Goal: Task Accomplishment & Management: Use online tool/utility

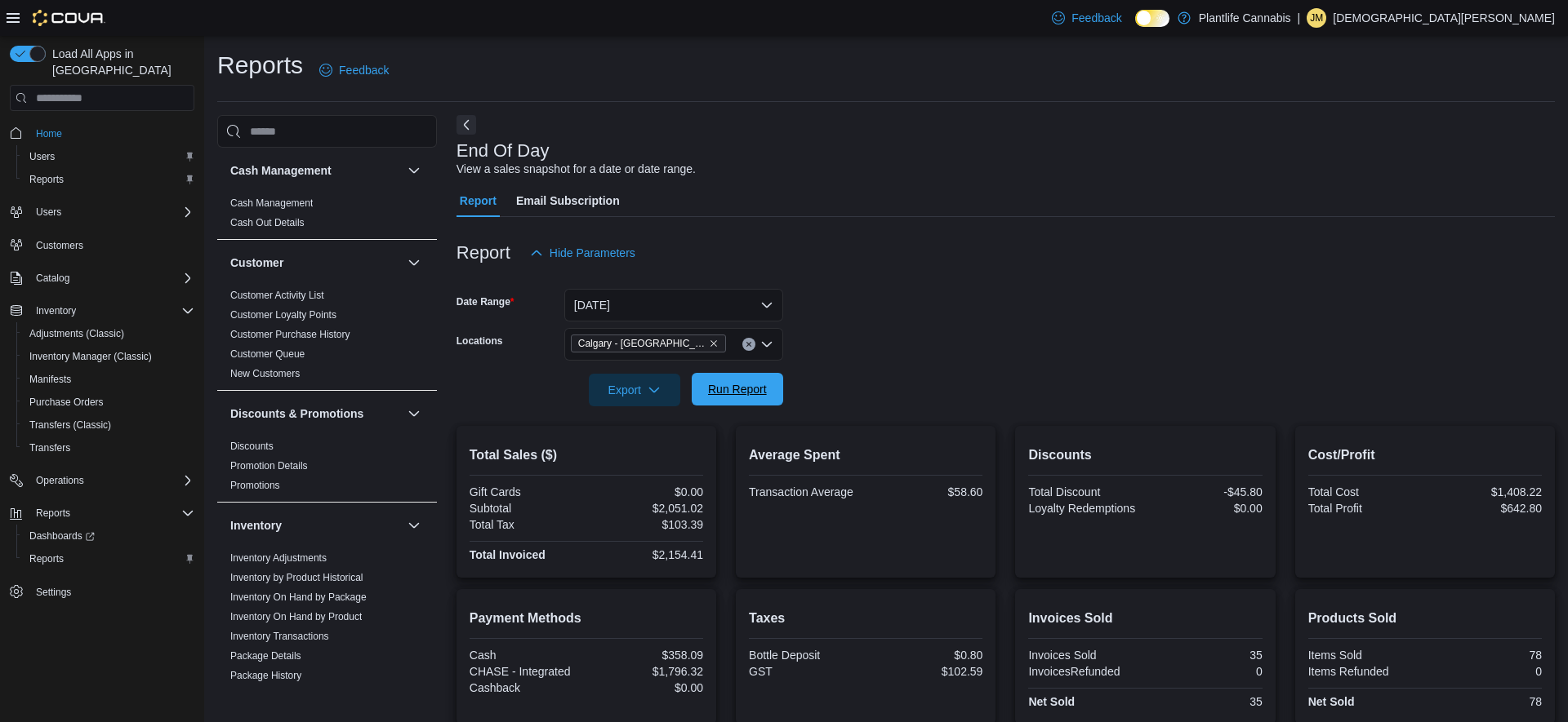
scroll to position [172, 0]
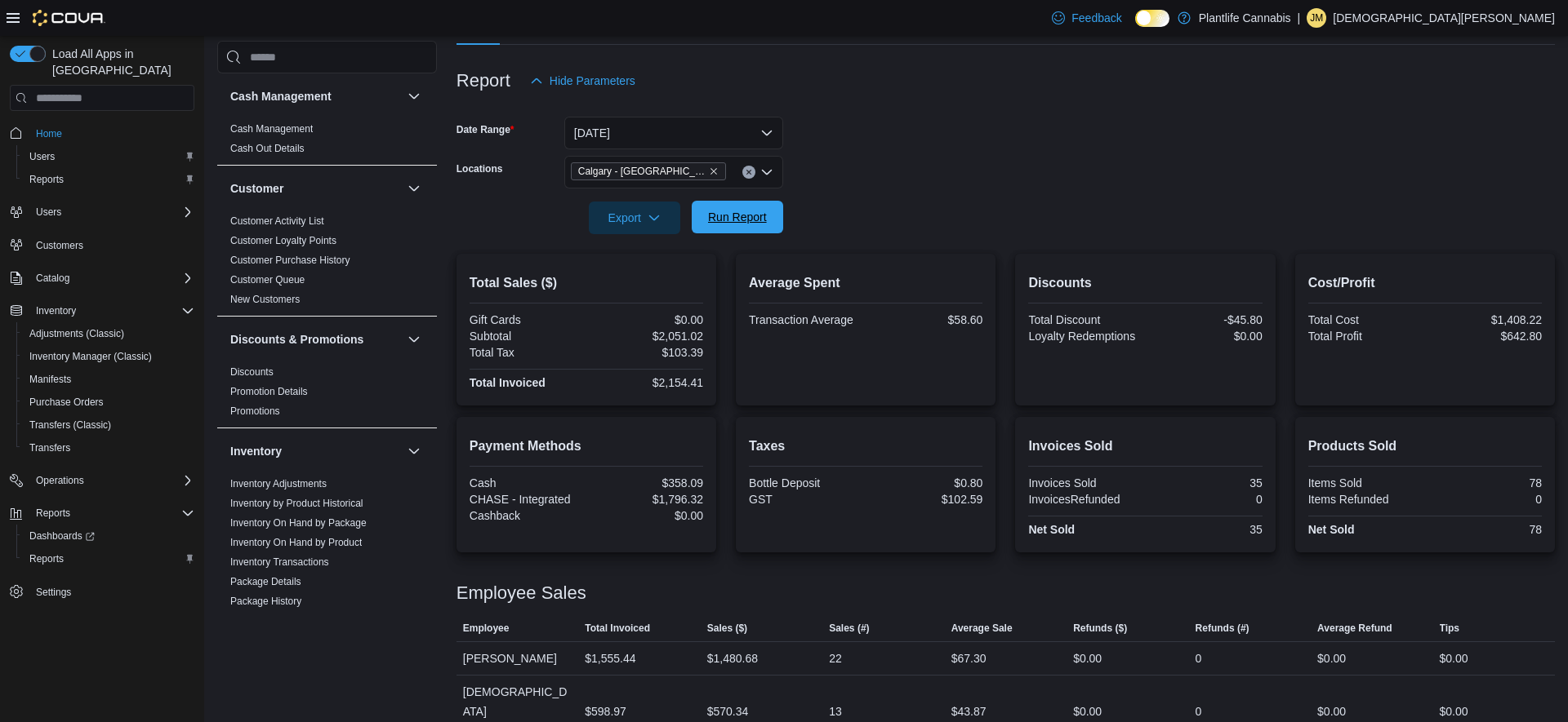
click at [728, 217] on span "Run Report" at bounding box center [738, 217] width 59 height 16
drag, startPoint x: 729, startPoint y: 216, endPoint x: 787, endPoint y: 203, distance: 59.4
click at [729, 216] on span "Run Report" at bounding box center [738, 218] width 59 height 16
drag, startPoint x: 766, startPoint y: 220, endPoint x: 878, endPoint y: 199, distance: 114.0
click at [766, 220] on span "Run Report" at bounding box center [738, 218] width 59 height 16
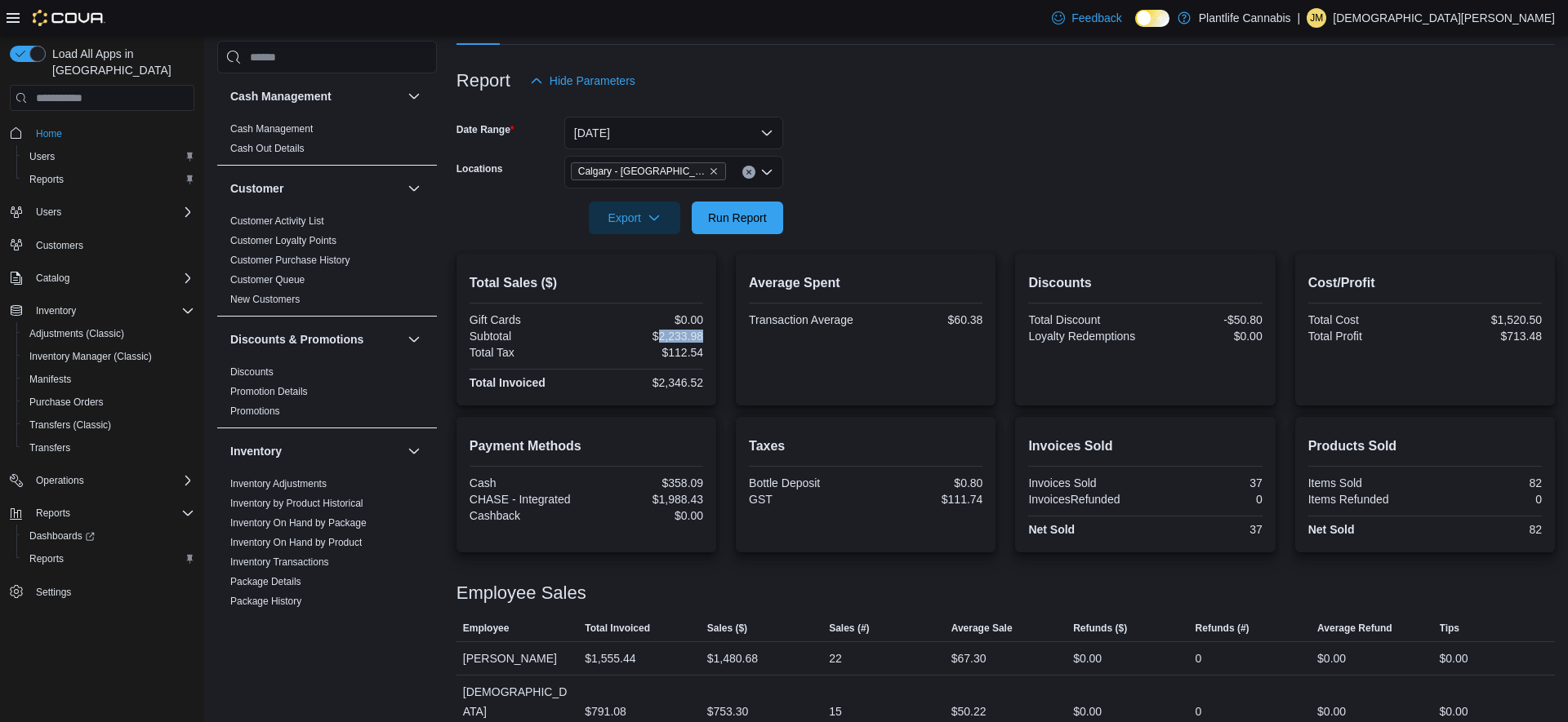
drag, startPoint x: 656, startPoint y: 334, endPoint x: 704, endPoint y: 333, distance: 48.0
click at [704, 333] on div "Total Sales ($) Gift Cards $0.00 Subtotal $2,233.98 Total Tax $112.54 Total Inv…" at bounding box center [586, 329] width 259 height 151
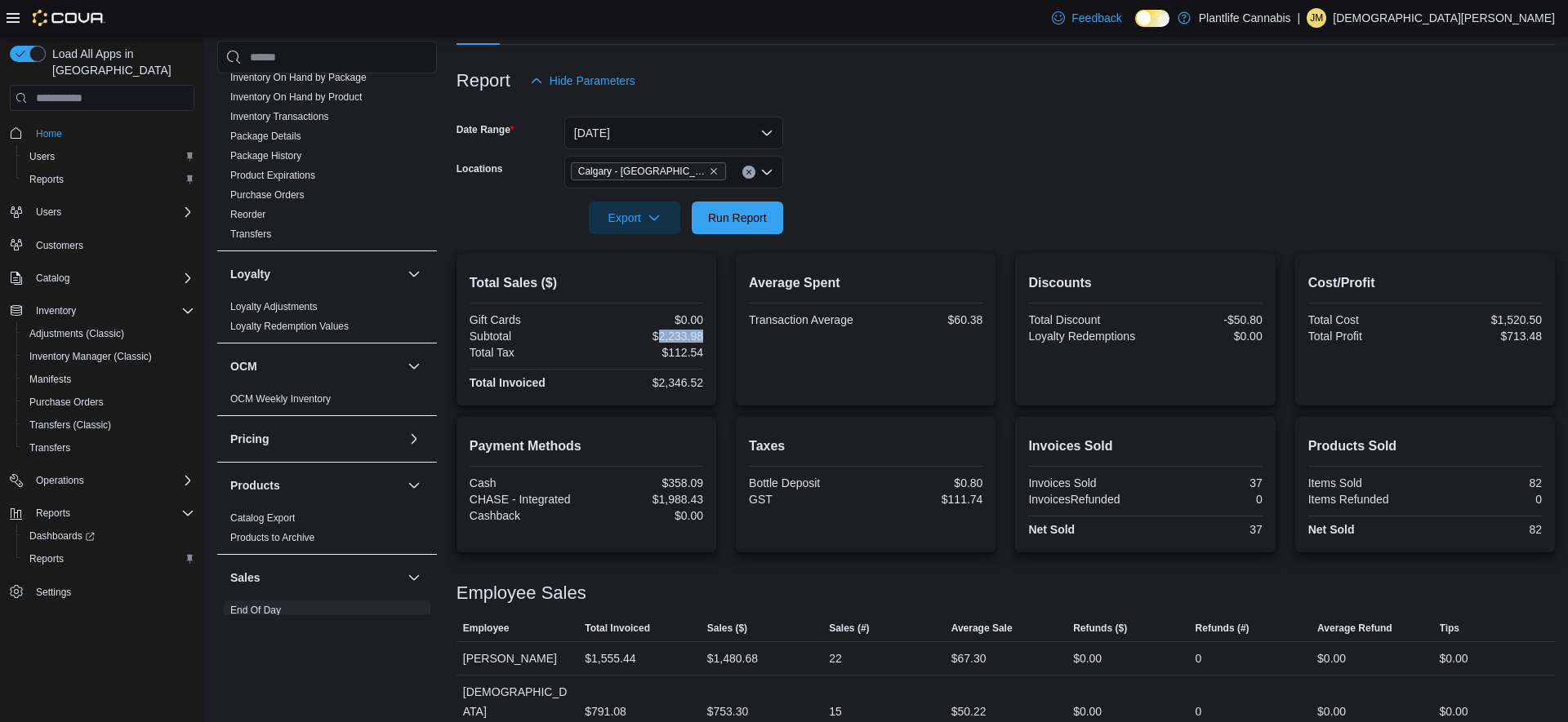
scroll to position [775, 0]
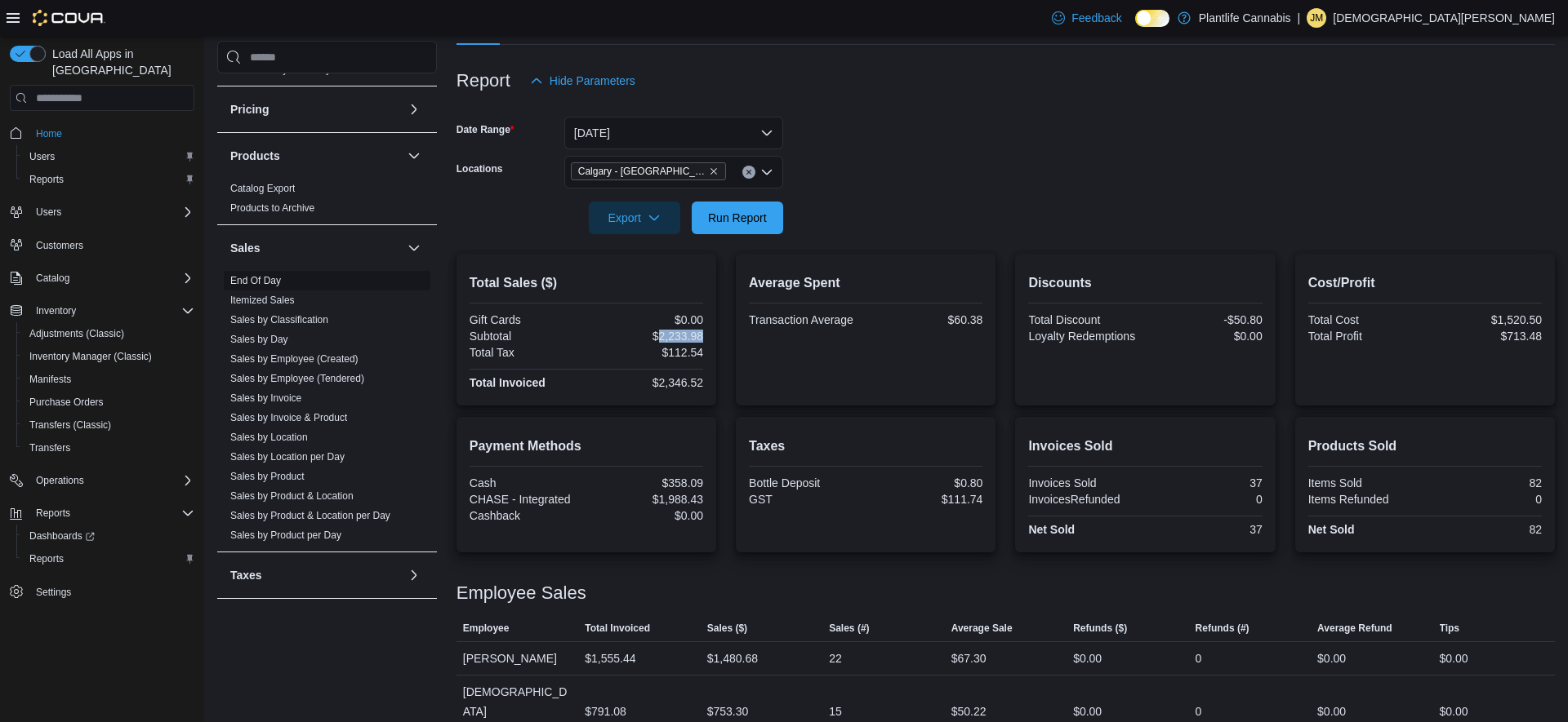
click at [316, 357] on link "Sales by Employee (Created)" at bounding box center [294, 359] width 128 height 11
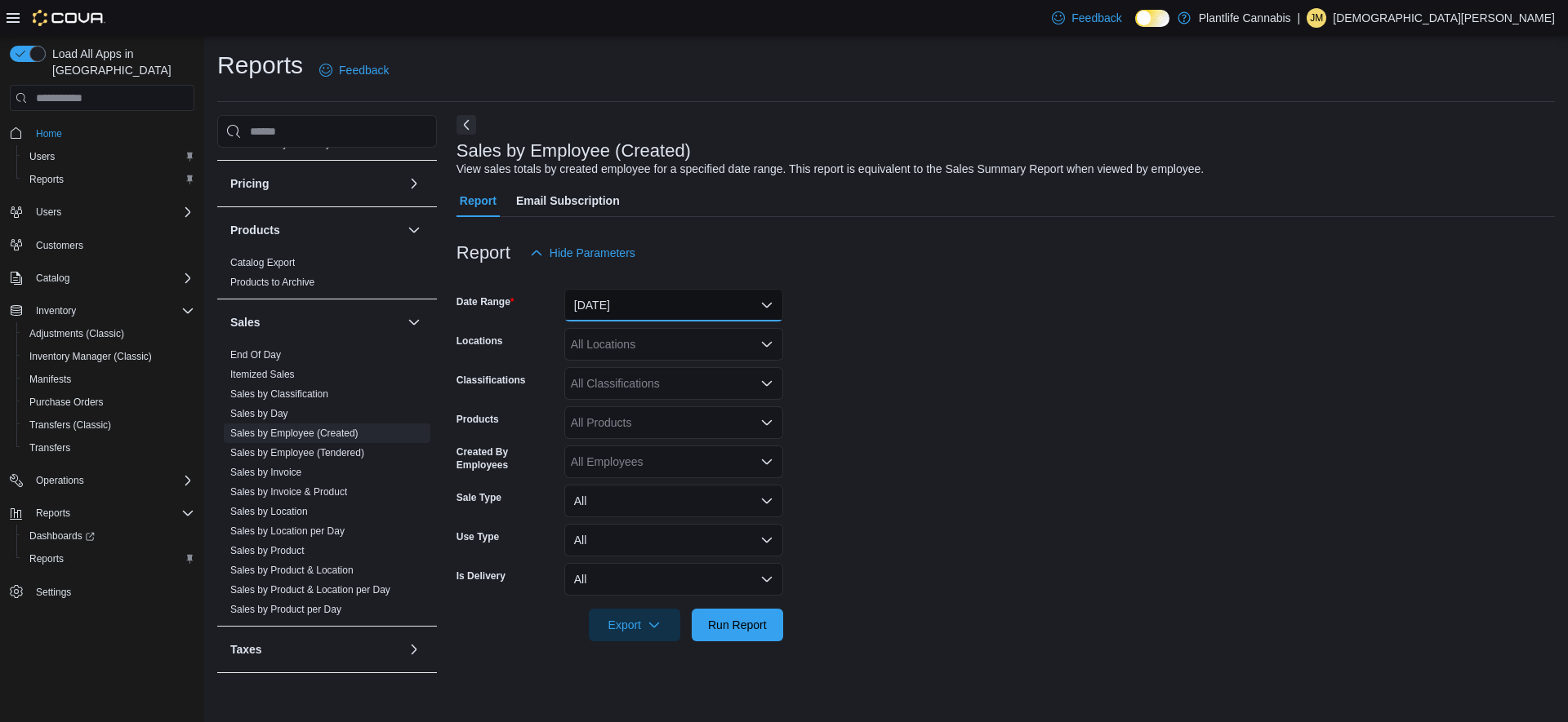
click at [672, 294] on button "[DATE]" at bounding box center [673, 305] width 219 height 33
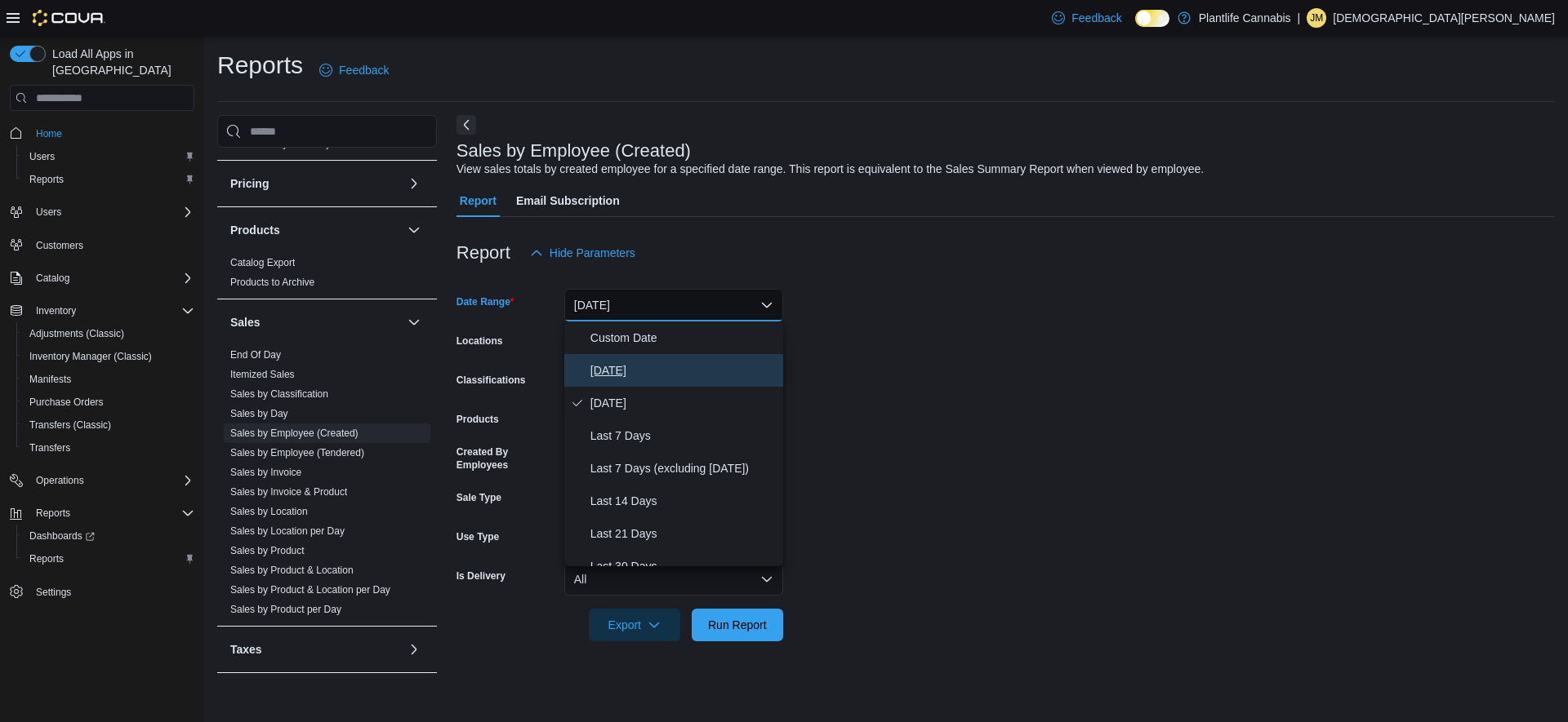
click at [634, 361] on span "[DATE]" at bounding box center [684, 370] width 187 height 20
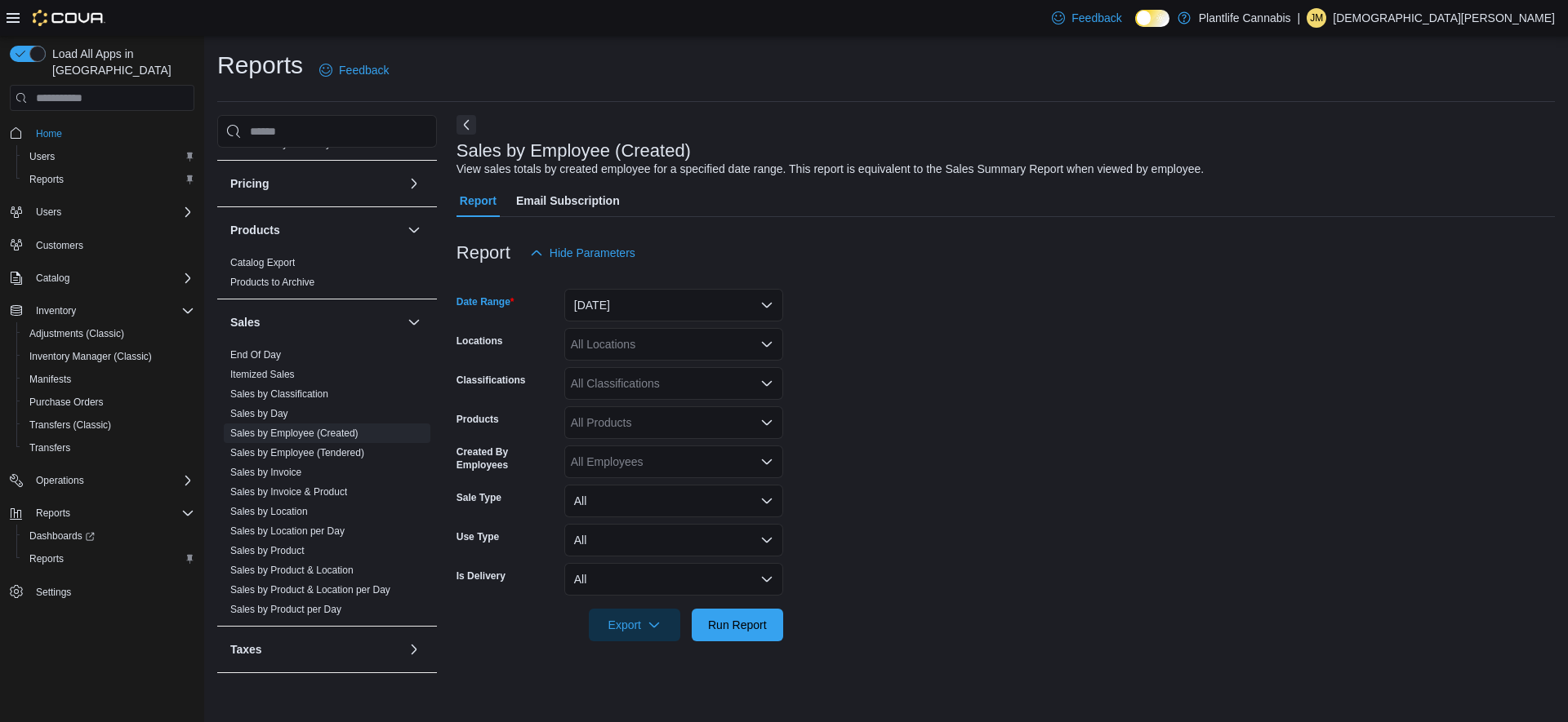
click at [647, 348] on div "All Locations" at bounding box center [673, 344] width 219 height 33
type input "****"
click at [680, 391] on span "Calgary - [GEOGRAPHIC_DATA]" at bounding box center [692, 396] width 169 height 16
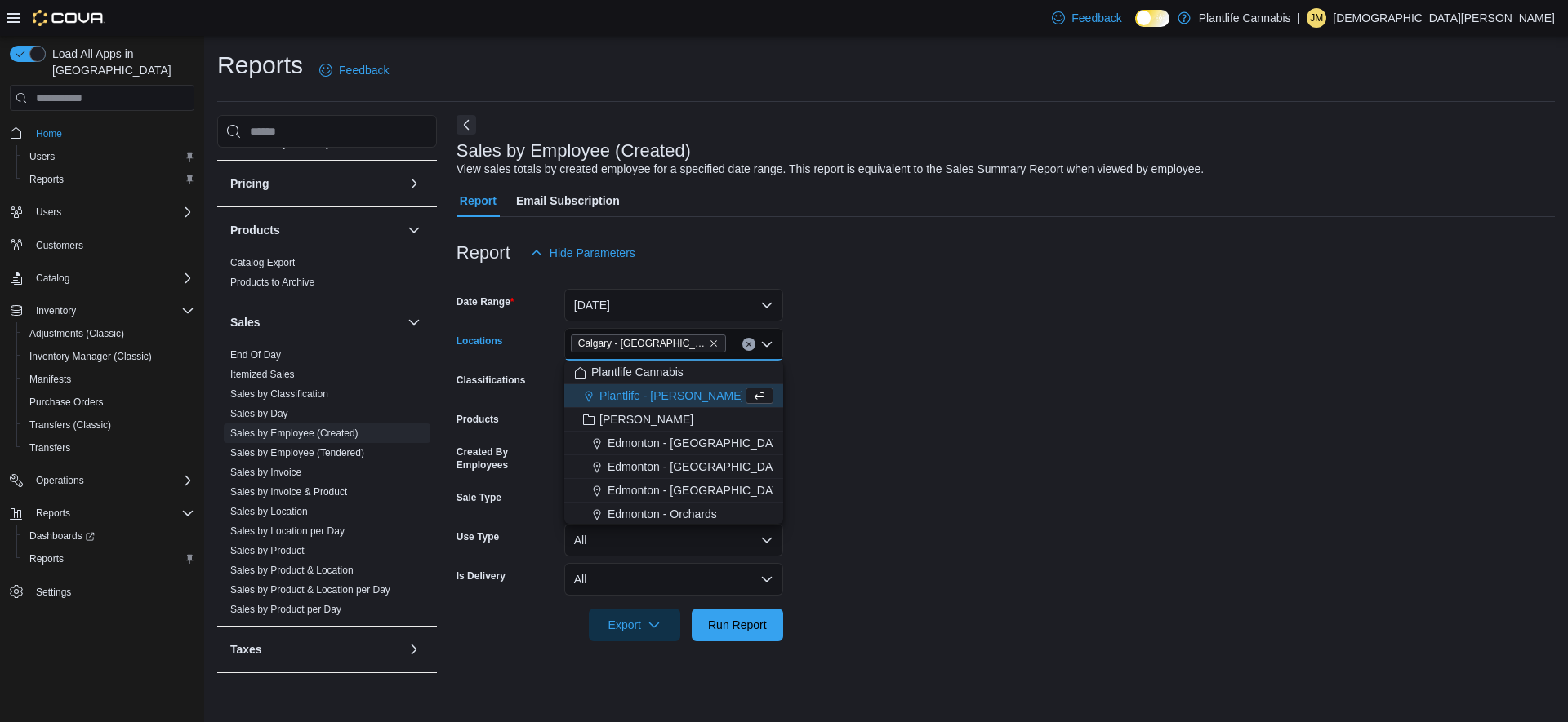
click at [942, 455] on form "Date Range [DATE] Locations [GEOGRAPHIC_DATA] - [GEOGRAPHIC_DATA] Combo box. Se…" at bounding box center [1006, 455] width 1098 height 372
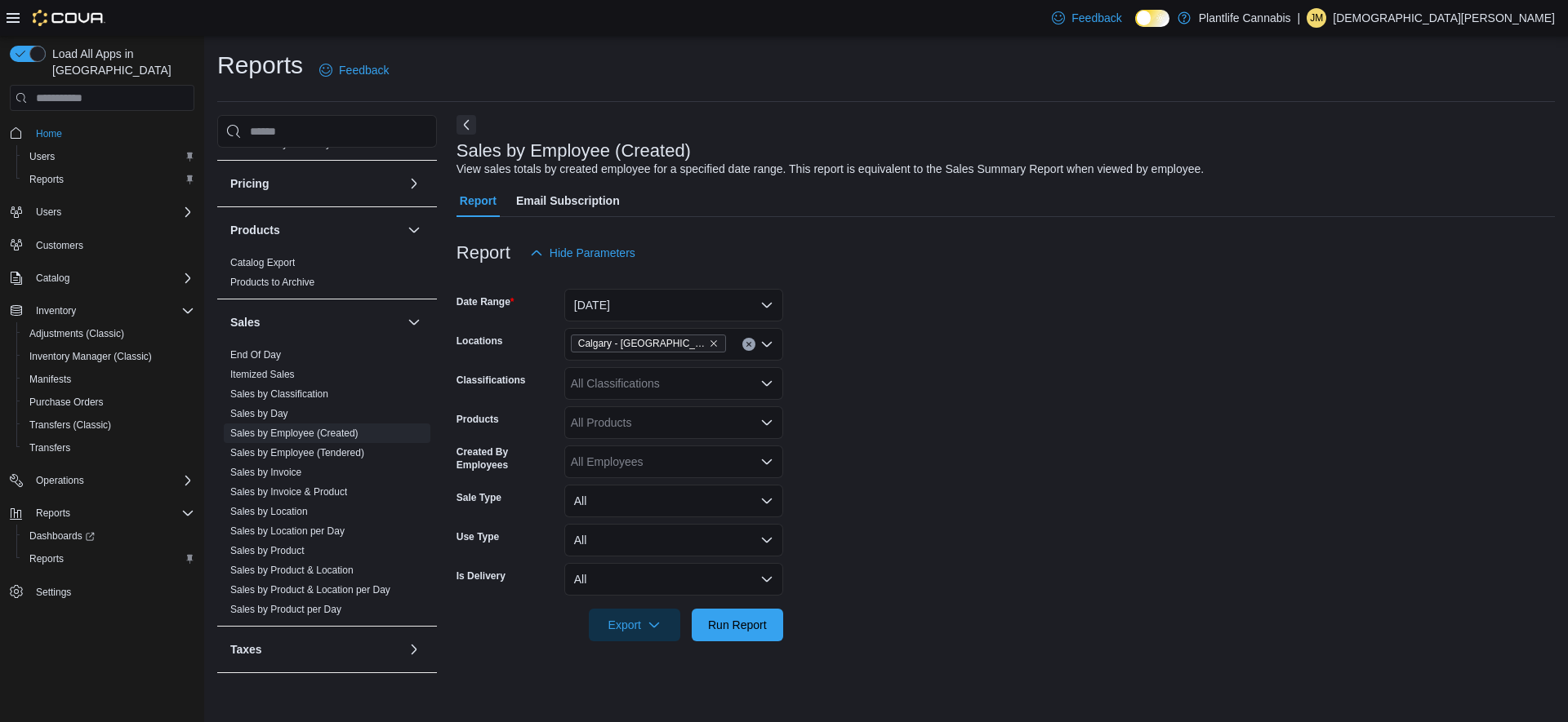
click at [654, 394] on div "All Classifications" at bounding box center [673, 383] width 219 height 33
type input "**"
click at [650, 404] on span "Accessory Group" at bounding box center [643, 411] width 87 height 16
type input "**"
click at [650, 404] on span "Accessories" at bounding box center [638, 411] width 62 height 16
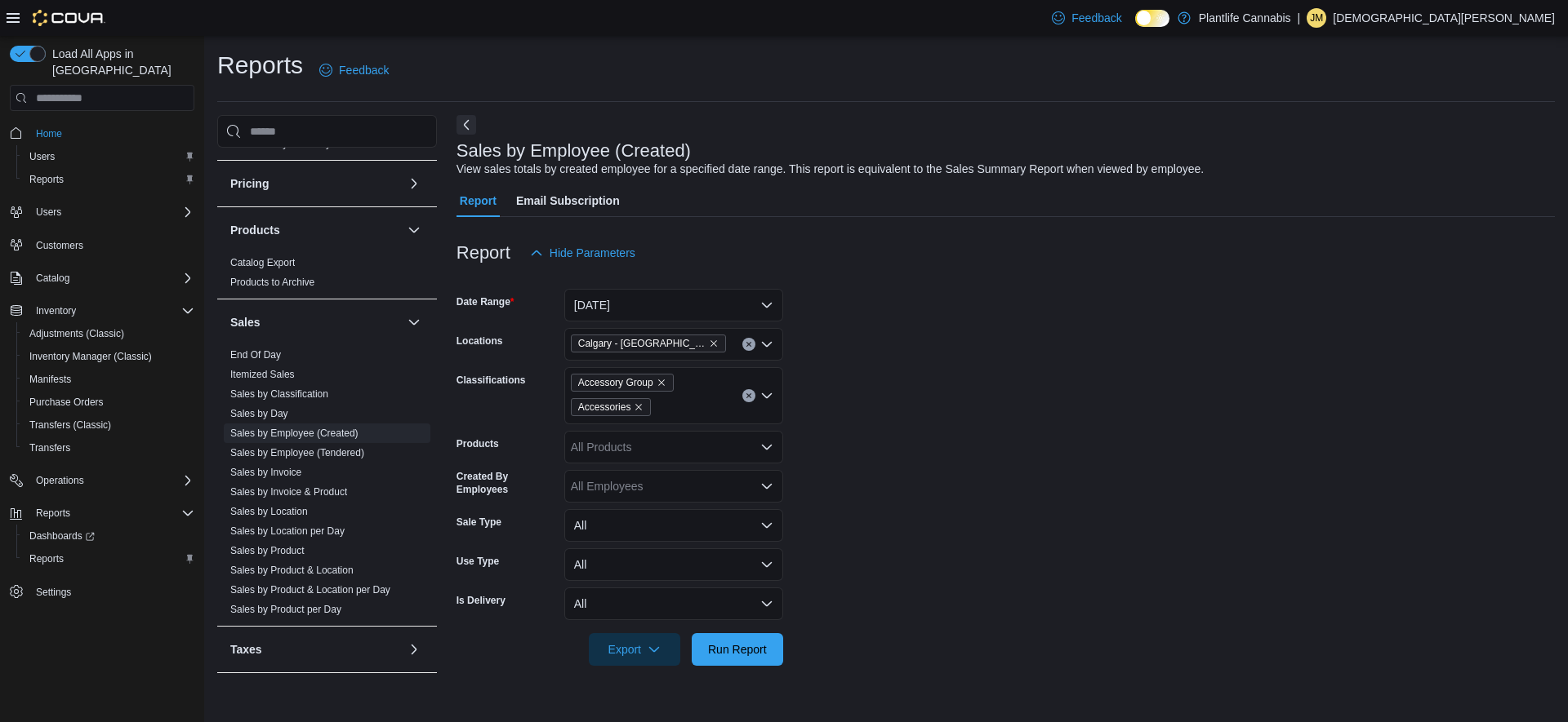
drag, startPoint x: 1009, startPoint y: 401, endPoint x: 823, endPoint y: 565, distance: 248.0
click at [1001, 402] on form "Date Range [DATE] Locations [GEOGRAPHIC_DATA] - [GEOGRAPHIC_DATA] Classificatio…" at bounding box center [1006, 467] width 1098 height 396
click at [735, 640] on span "Run Report" at bounding box center [738, 648] width 72 height 33
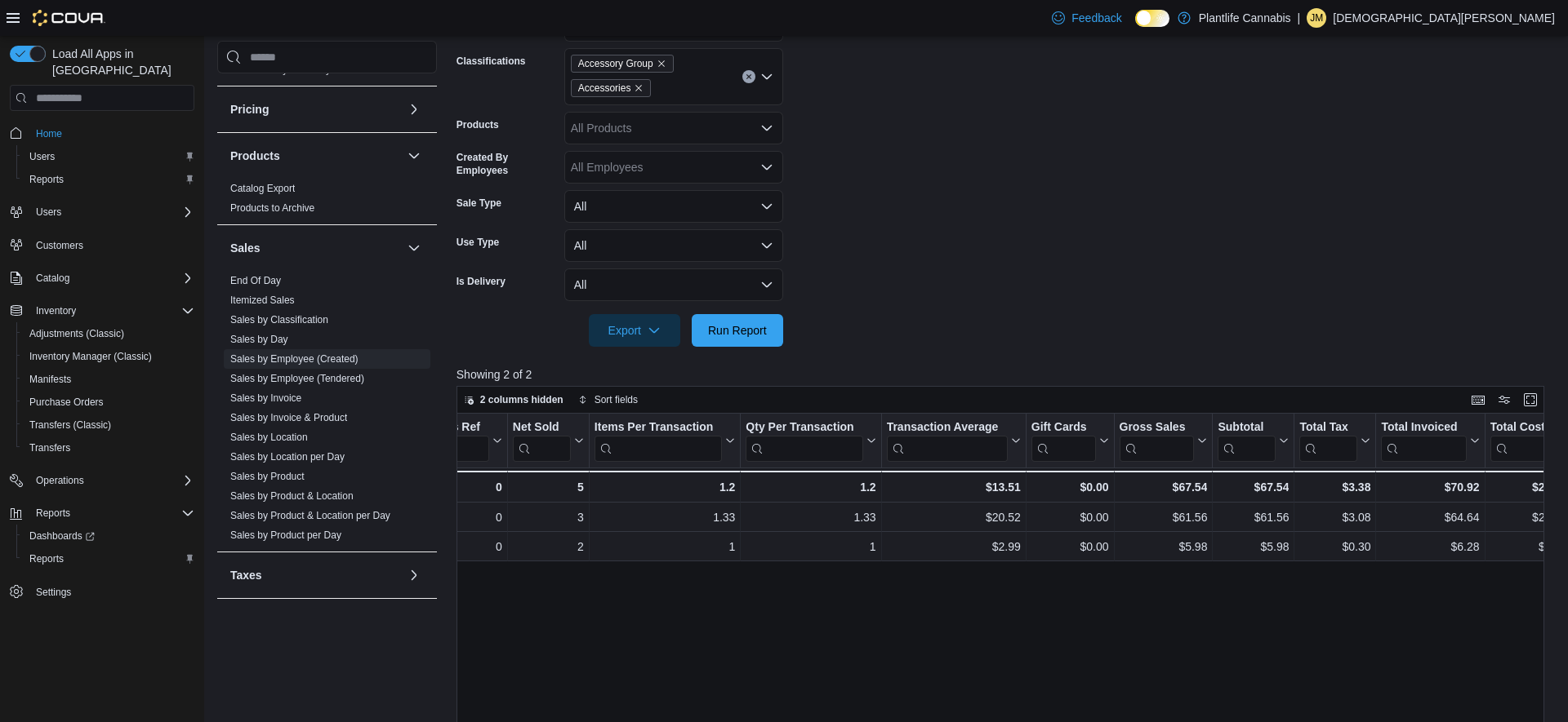
scroll to position [0, 345]
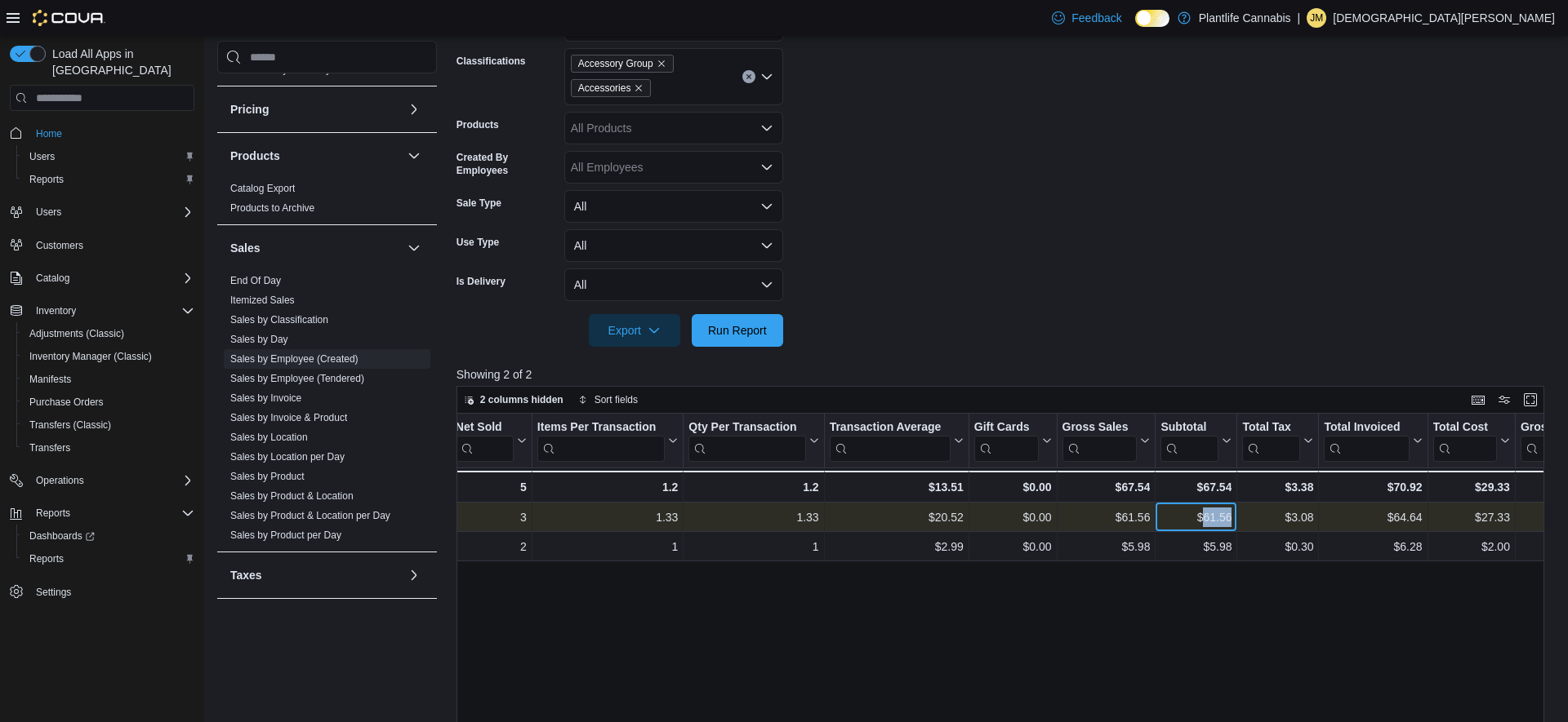
drag, startPoint x: 1202, startPoint y: 516, endPoint x: 1231, endPoint y: 513, distance: 29.2
click at [1231, 513] on div "$61.56" at bounding box center [1196, 517] width 71 height 20
copy div "61.56"
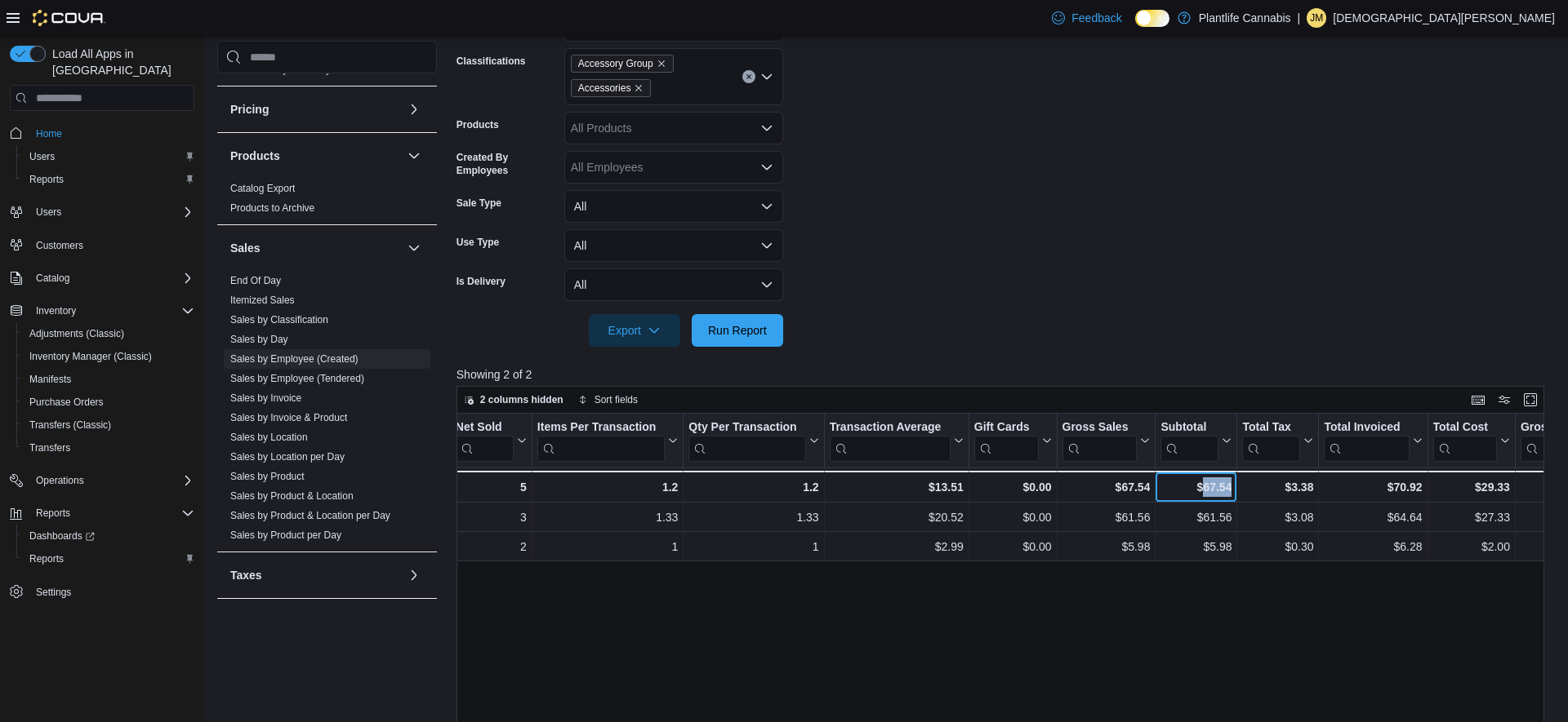
drag, startPoint x: 1201, startPoint y: 489, endPoint x: 1234, endPoint y: 486, distance: 33.1
click at [1234, 486] on div "$67.54 - Subtotal, column 10, row 3" at bounding box center [1196, 487] width 81 height 32
copy div "67.54"
click at [263, 278] on link "End Of Day" at bounding box center [255, 281] width 50 height 11
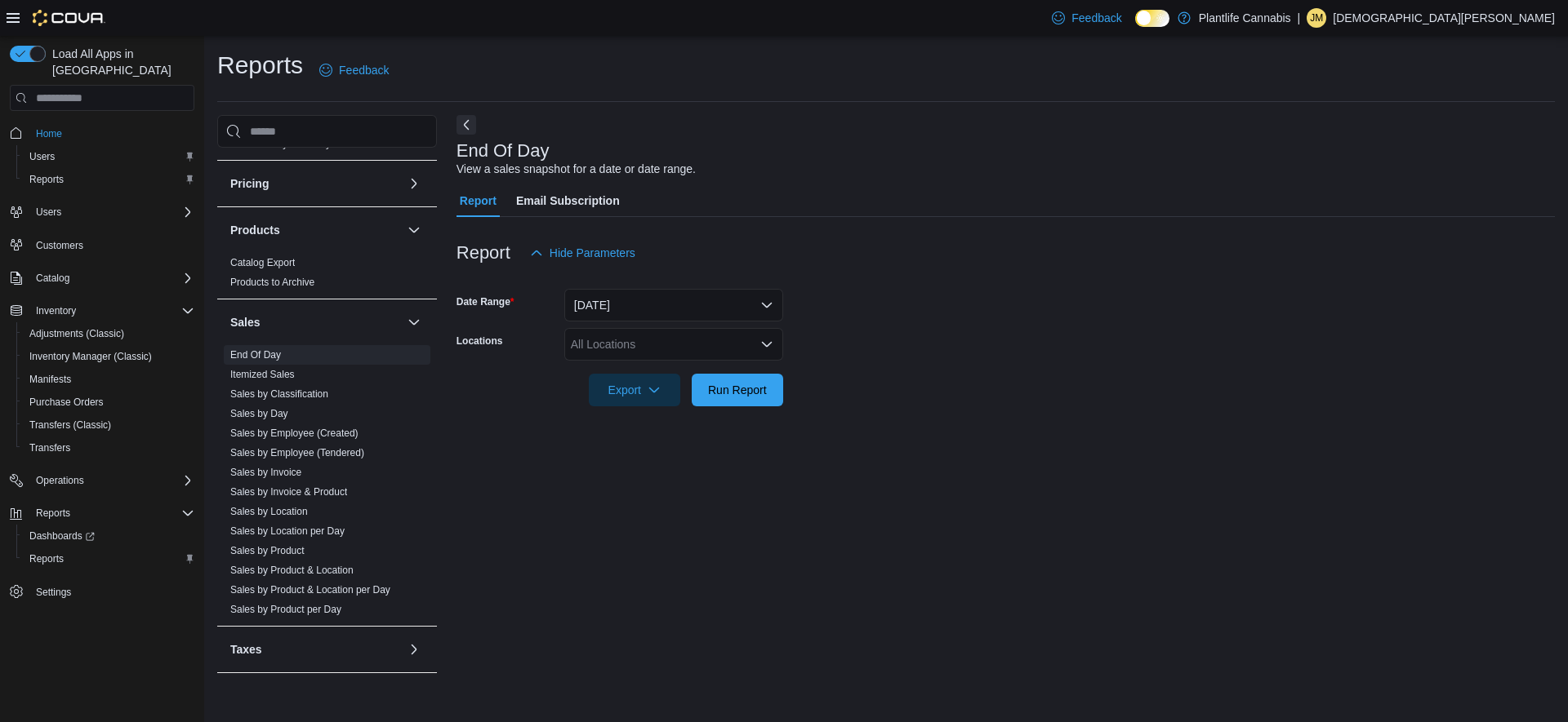
click at [656, 343] on div "All Locations" at bounding box center [673, 344] width 219 height 33
type input "****"
click at [686, 395] on span "Calgary - [GEOGRAPHIC_DATA]" at bounding box center [692, 396] width 169 height 16
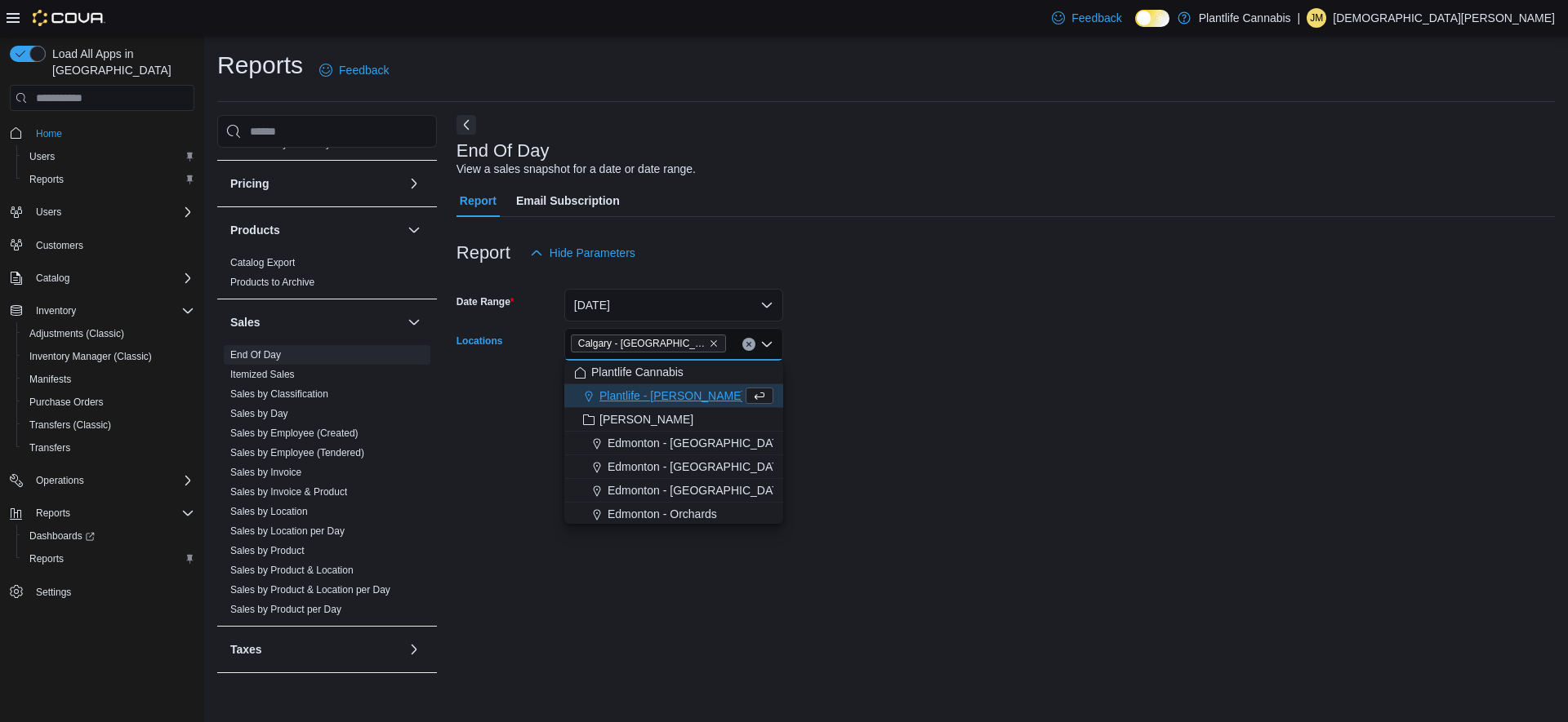
click at [955, 347] on form "Date Range [DATE] Locations [GEOGRAPHIC_DATA] - [GEOGRAPHIC_DATA] Combo box. Se…" at bounding box center [1006, 338] width 1098 height 137
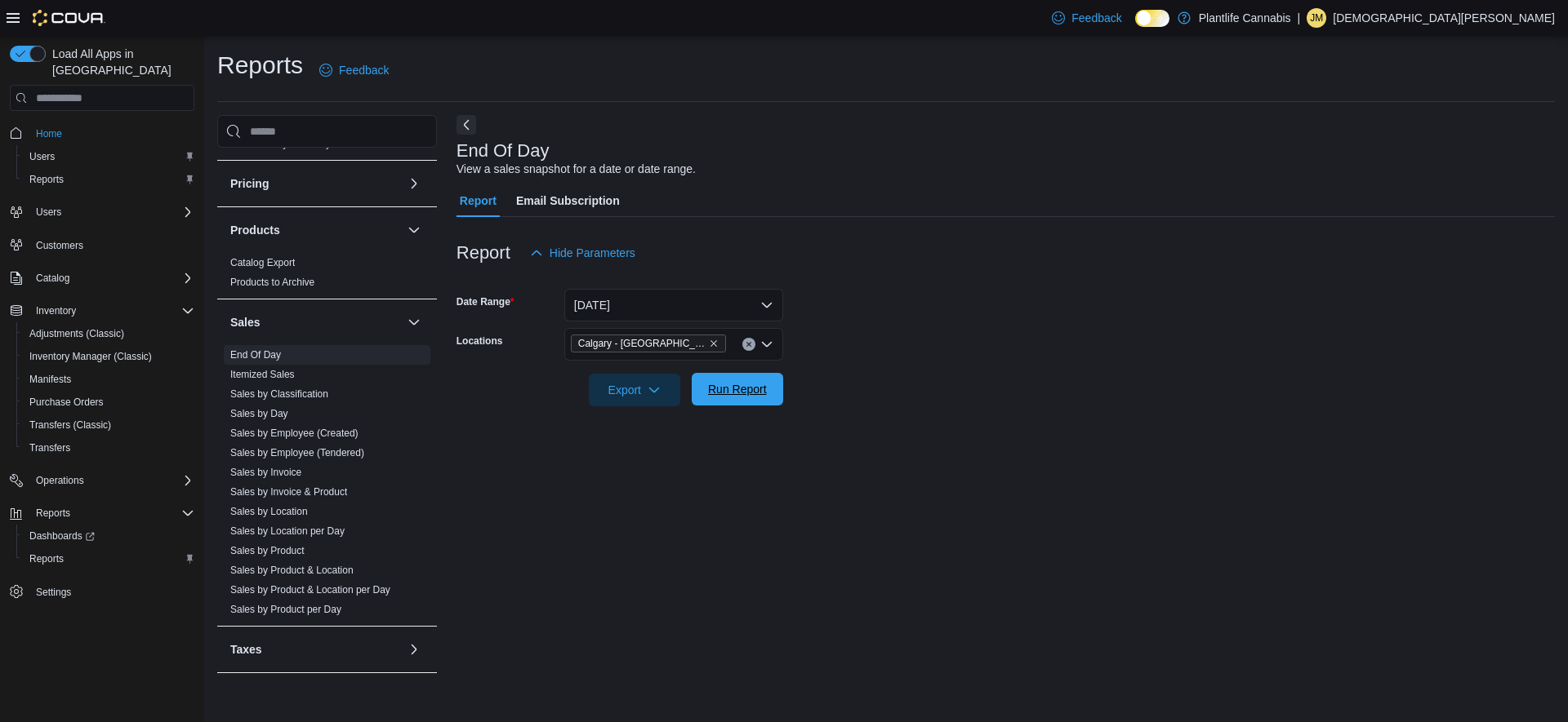
click at [768, 382] on span "Run Report" at bounding box center [738, 389] width 72 height 33
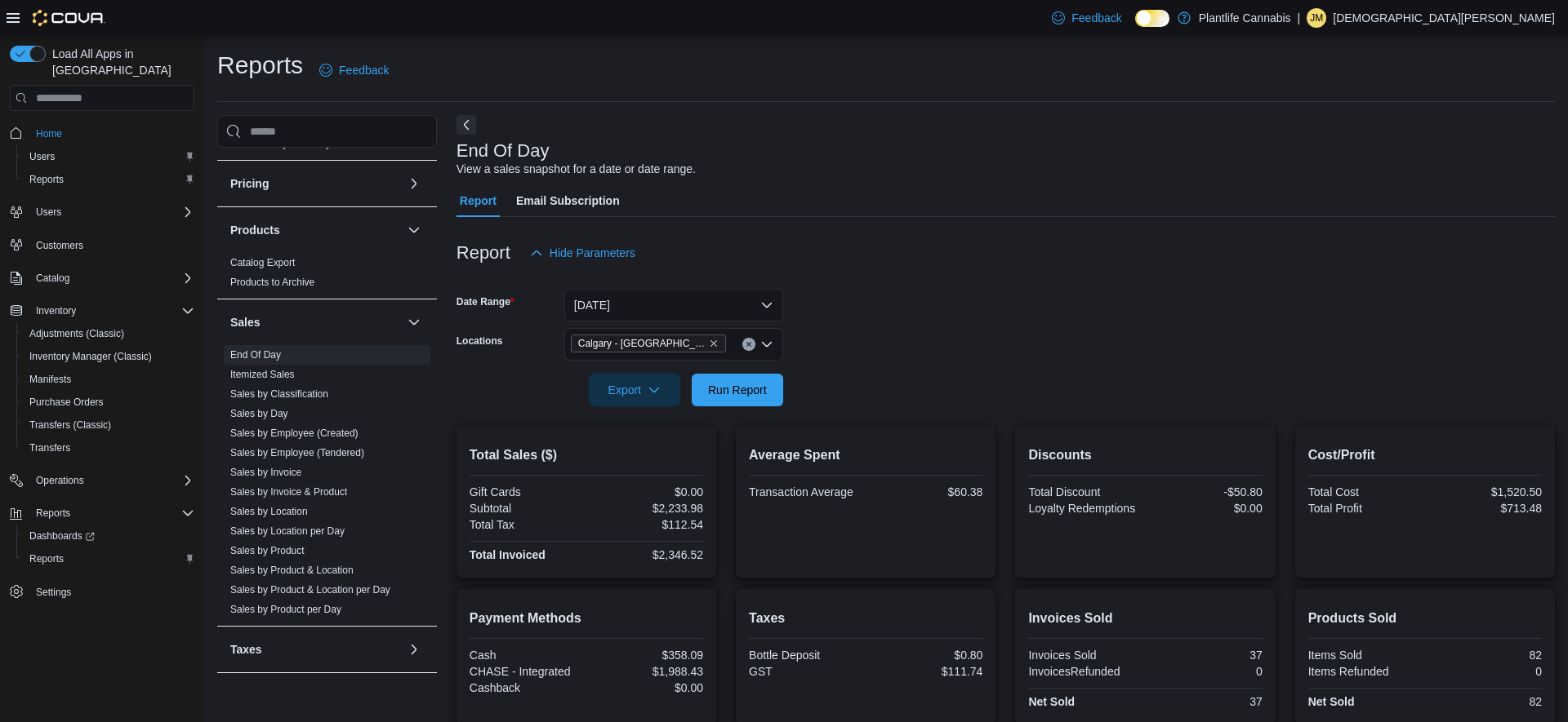
scroll to position [172, 0]
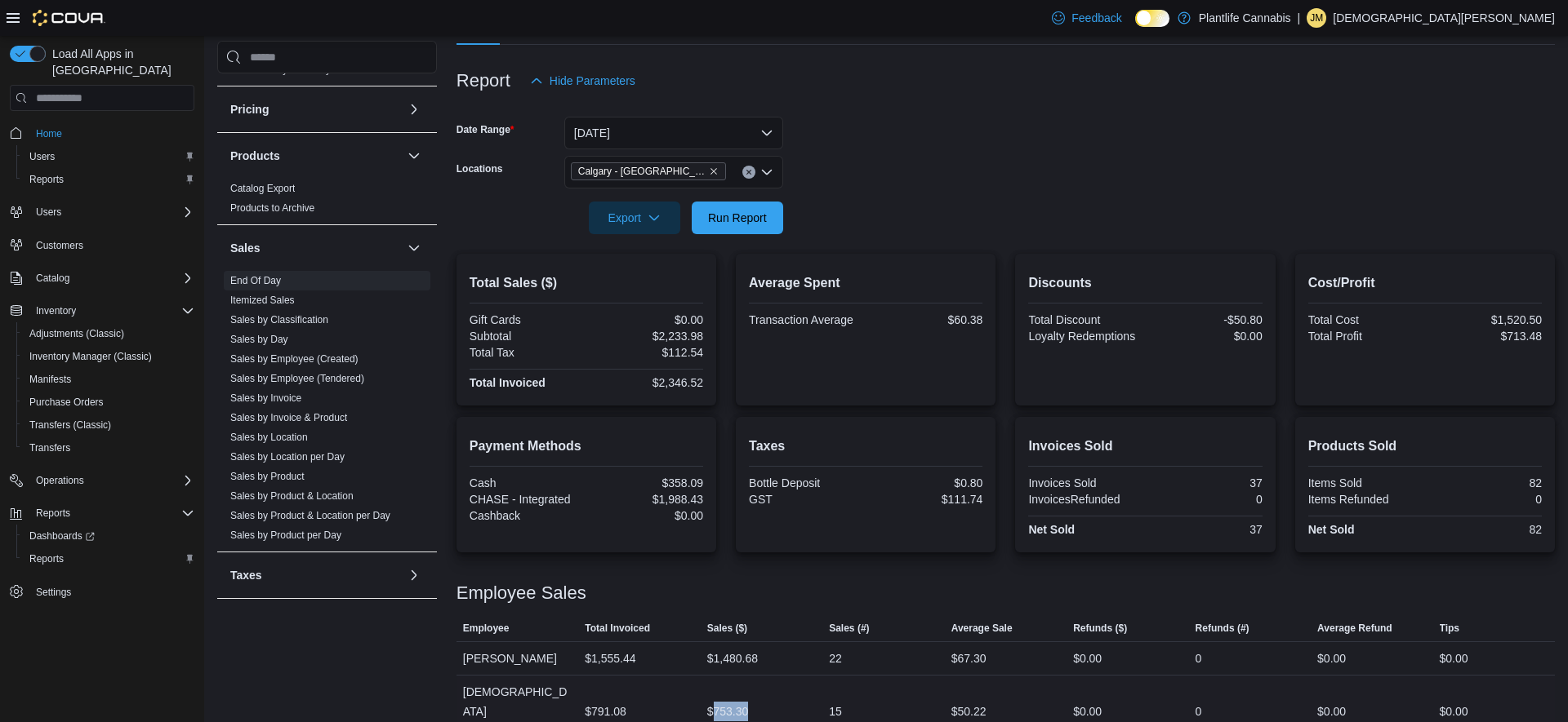
drag, startPoint x: 712, startPoint y: 693, endPoint x: 755, endPoint y: 692, distance: 43.0
click at [757, 696] on div "$753.30" at bounding box center [761, 712] width 122 height 33
copy div "753.30"
click at [806, 479] on div "Bottle Deposit" at bounding box center [806, 484] width 114 height 13
drag, startPoint x: 656, startPoint y: 332, endPoint x: 703, endPoint y: 335, distance: 47.1
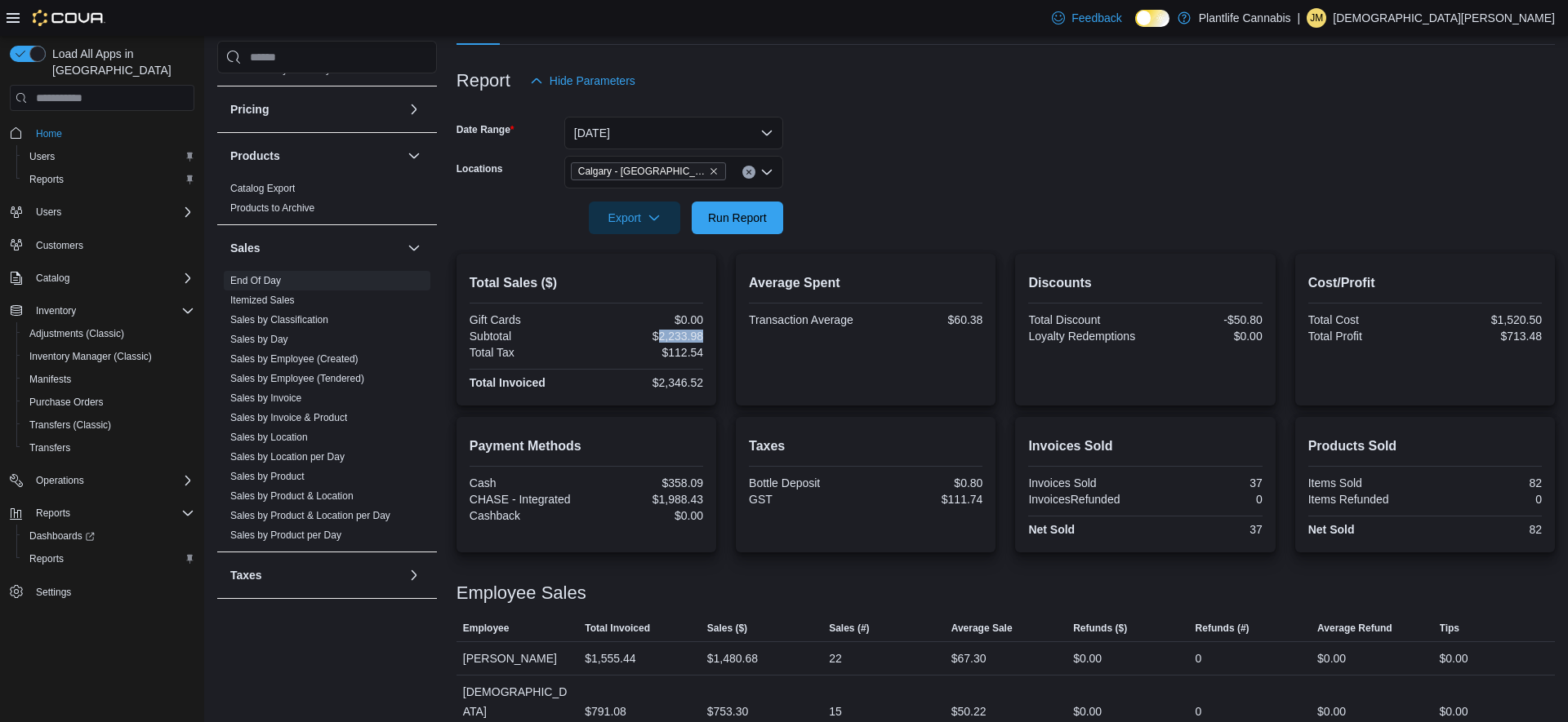
click at [703, 335] on div "$2,233.98" at bounding box center [647, 336] width 114 height 13
copy div "2,233.98"
drag, startPoint x: 751, startPoint y: 218, endPoint x: 508, endPoint y: 2, distance: 325.1
click at [751, 218] on span "Run Report" at bounding box center [738, 218] width 59 height 16
click at [774, 217] on button "Run Report" at bounding box center [738, 217] width 92 height 33
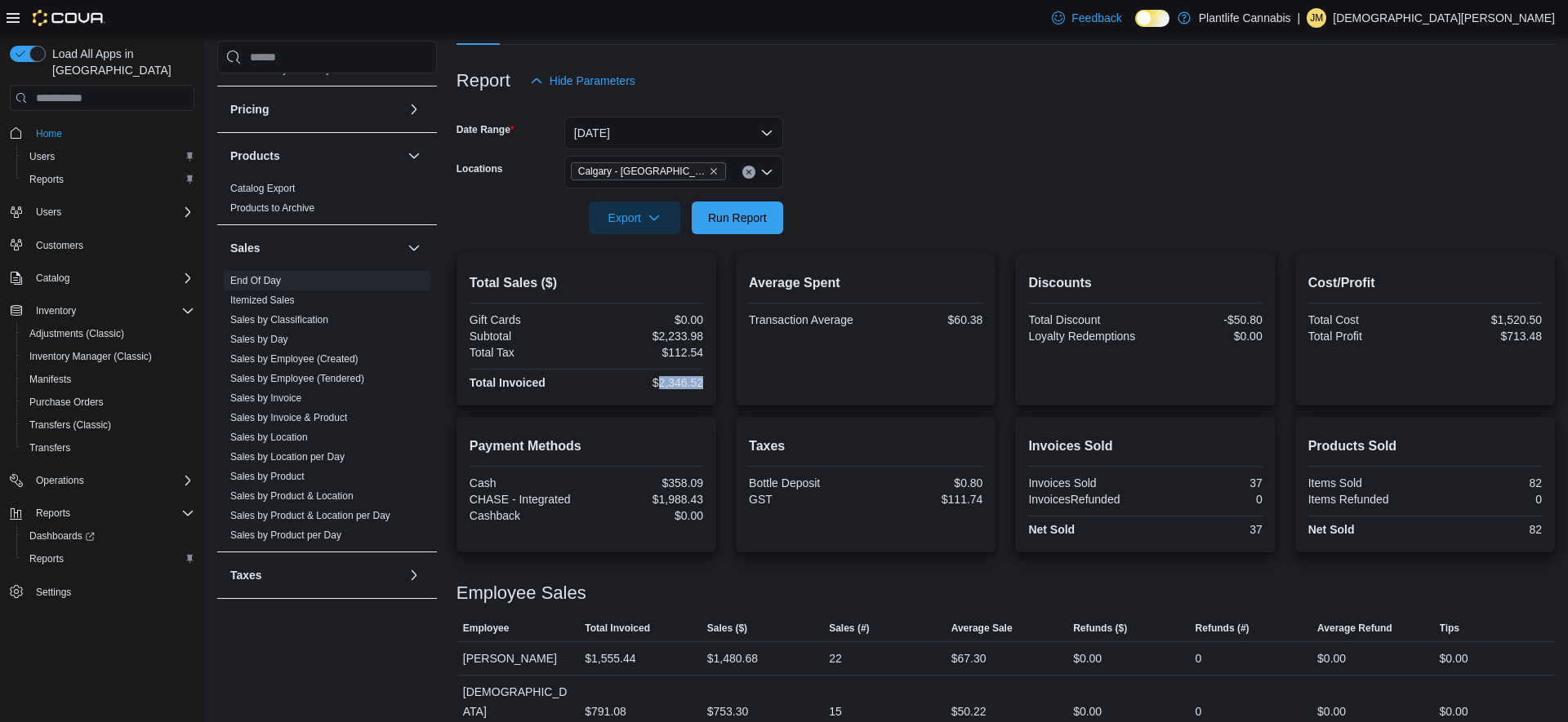
drag, startPoint x: 658, startPoint y: 381, endPoint x: 703, endPoint y: 379, distance: 45.0
click at [703, 379] on div "$2,346.52" at bounding box center [647, 383] width 114 height 13
copy div "2,346.52"
drag, startPoint x: 660, startPoint y: 501, endPoint x: 719, endPoint y: 505, distance: 59.1
click at [719, 505] on div "Payment Methods Cash $358.09 CHASE - Integrated $1,988.43 Cashback $0.00 Taxes …" at bounding box center [1006, 484] width 1098 height 135
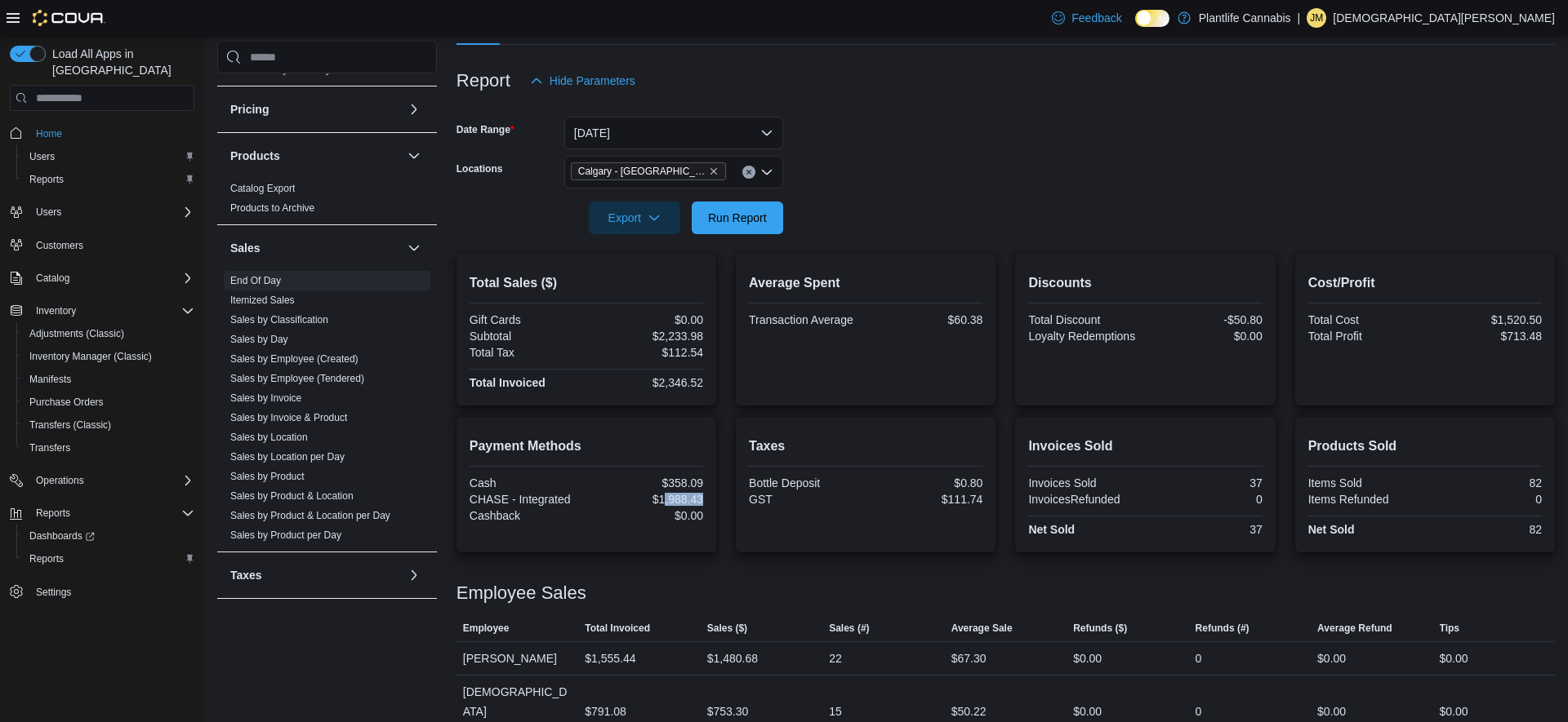
copy div ",988.43"
drag, startPoint x: 714, startPoint y: 691, endPoint x: 754, endPoint y: 691, distance: 40.0
click at [755, 696] on div "$753.30" at bounding box center [761, 712] width 122 height 33
copy div "753.30"
